Goal: Task Accomplishment & Management: Manage account settings

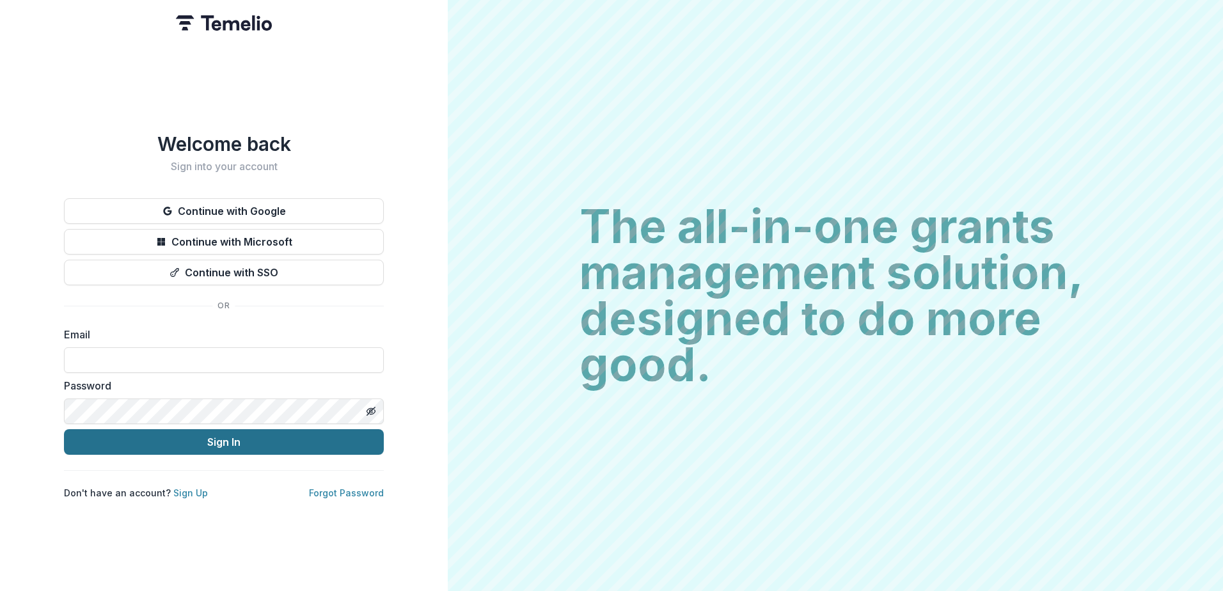
type input "**********"
click at [267, 448] on button "Sign In" at bounding box center [224, 442] width 320 height 26
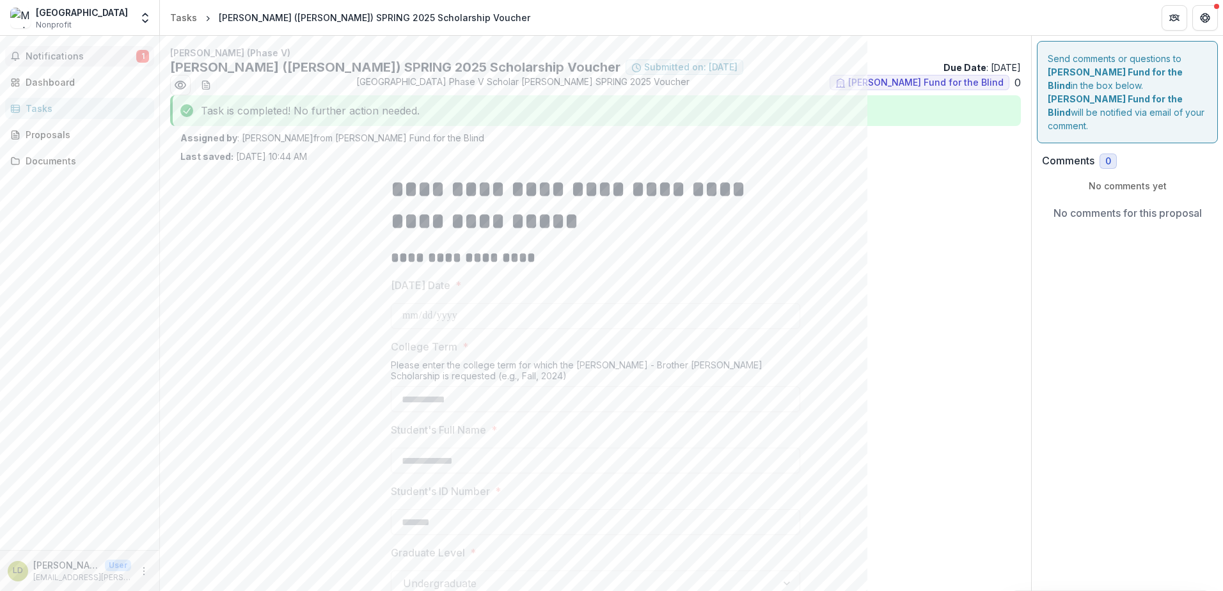
click at [78, 55] on span "Notifications" at bounding box center [81, 56] width 111 height 11
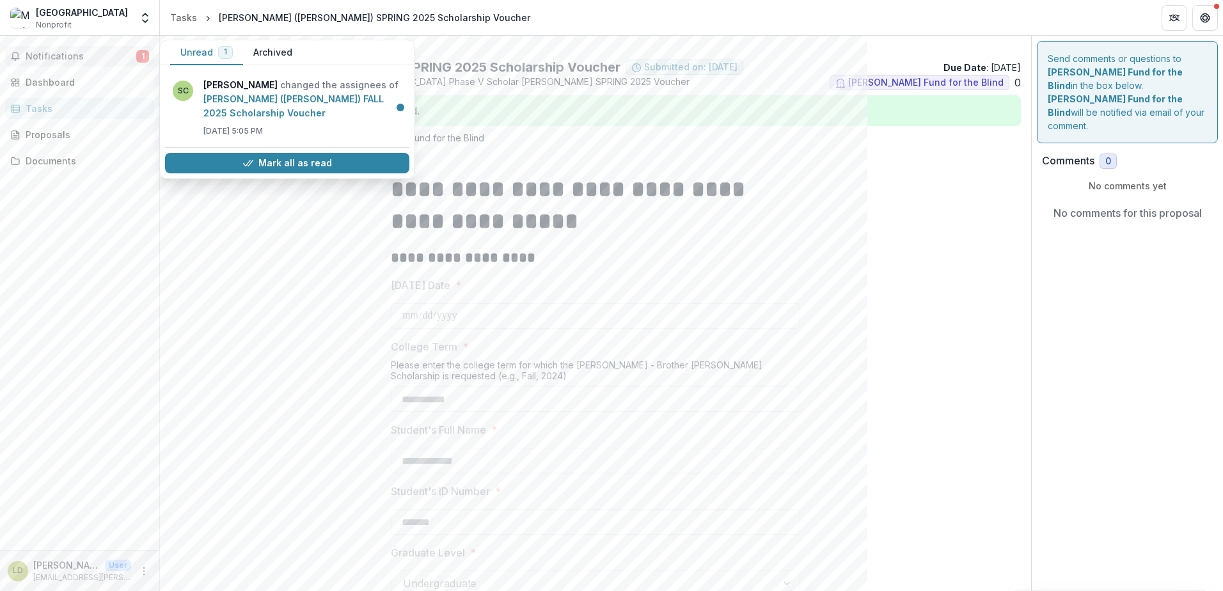
click at [68, 52] on span "Notifications" at bounding box center [81, 56] width 111 height 11
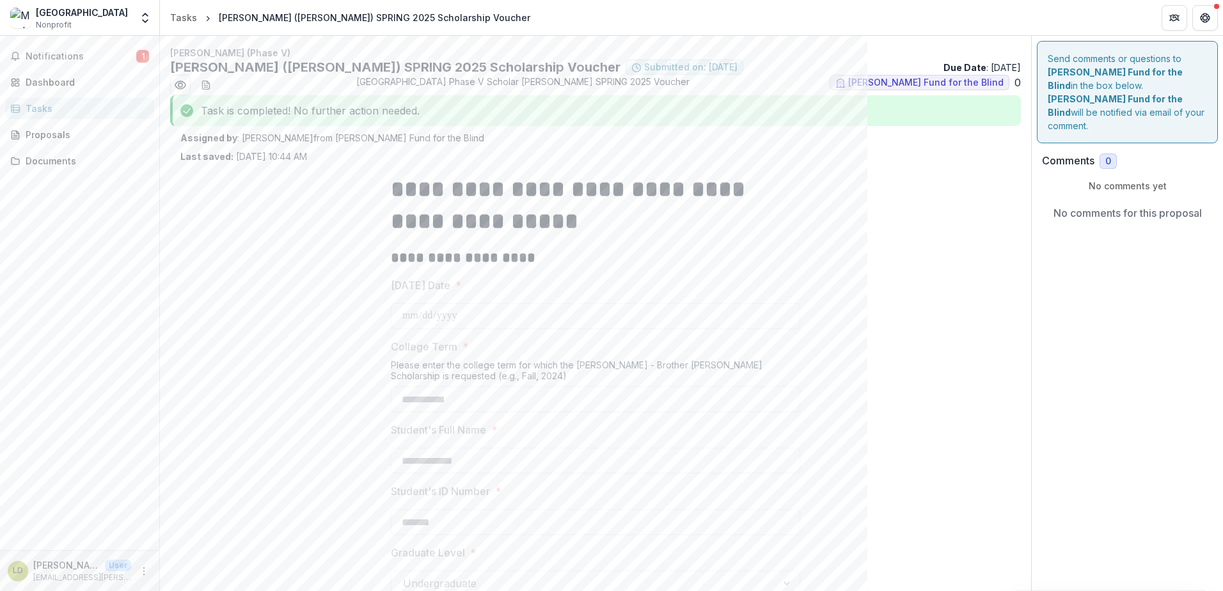
click at [87, 108] on div "Tasks" at bounding box center [85, 108] width 118 height 13
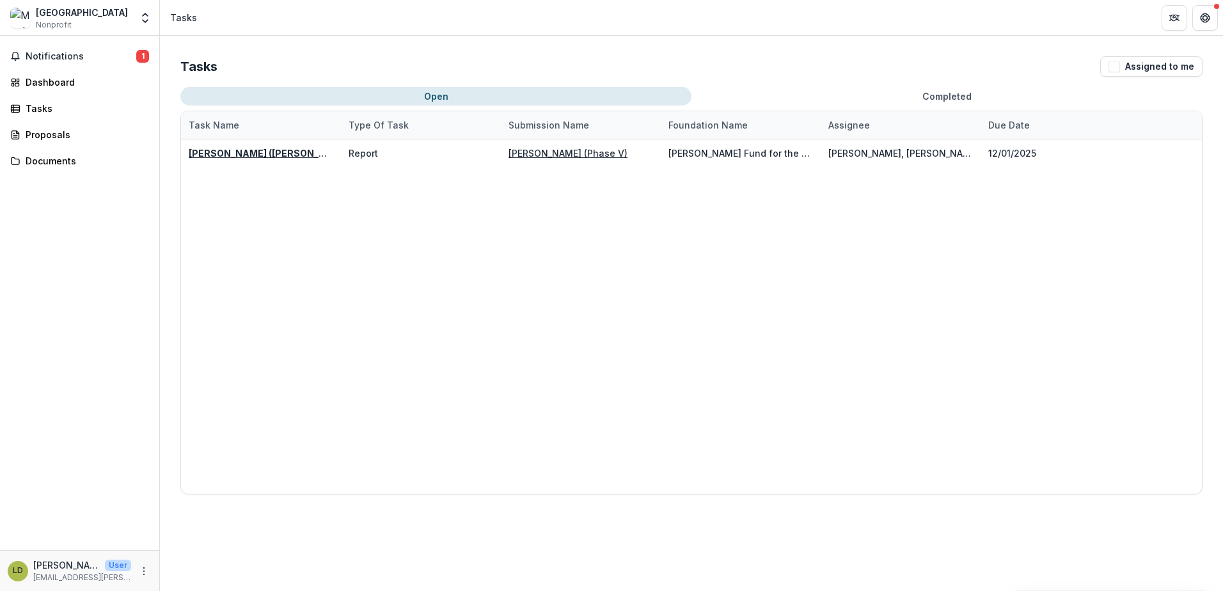
click at [354, 296] on div "[PERSON_NAME] ([PERSON_NAME]) FALL 2025 Scholarship Voucher Report [PERSON_NAME…" at bounding box center [691, 316] width 1021 height 354
